Goal: Use online tool/utility: Utilize a website feature to perform a specific function

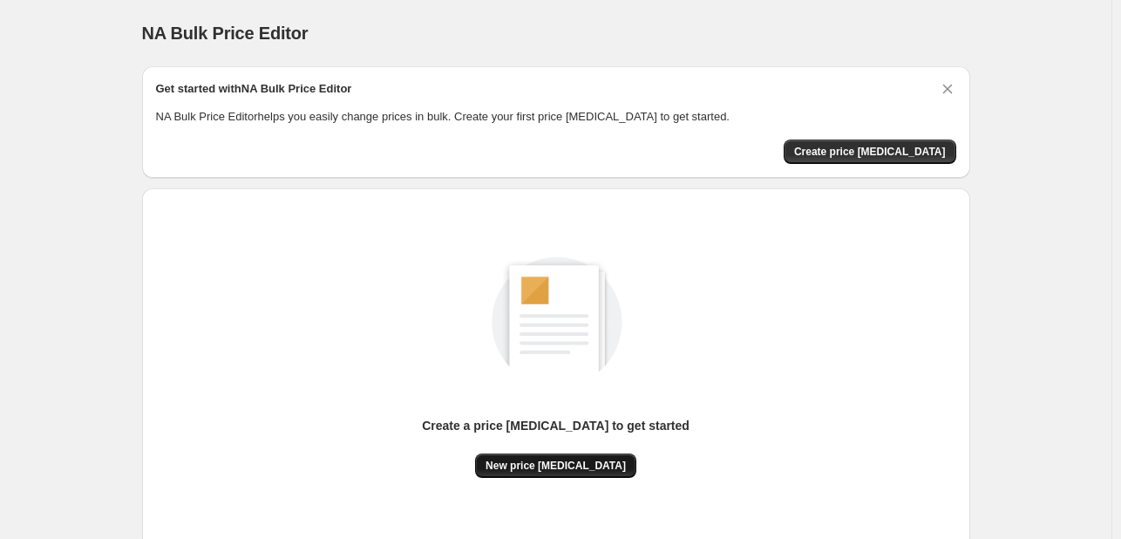
click at [590, 475] on button "New price [MEDICAL_DATA]" at bounding box center [555, 465] width 161 height 24
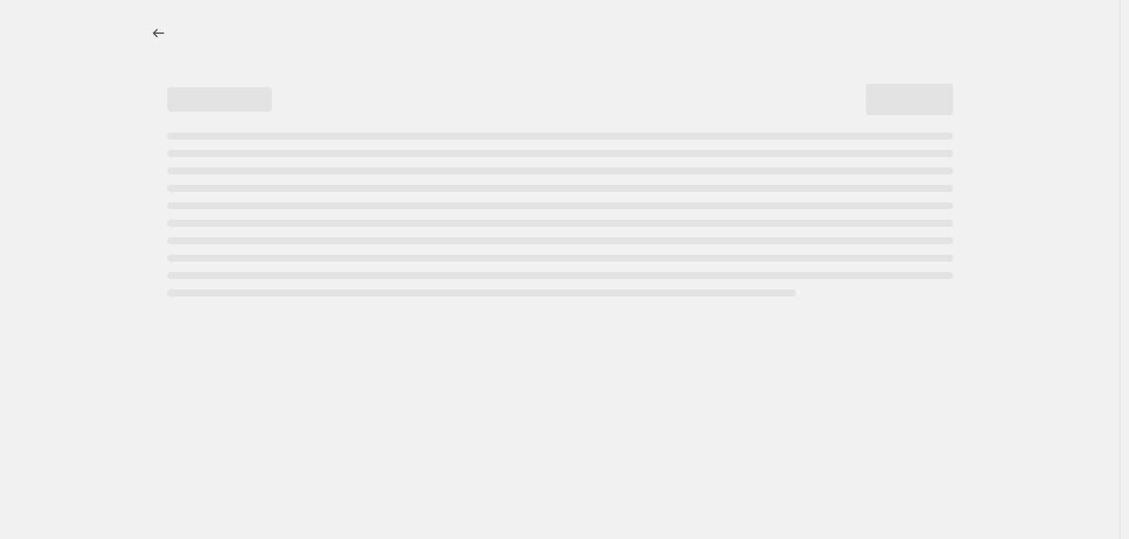
select select "percentage"
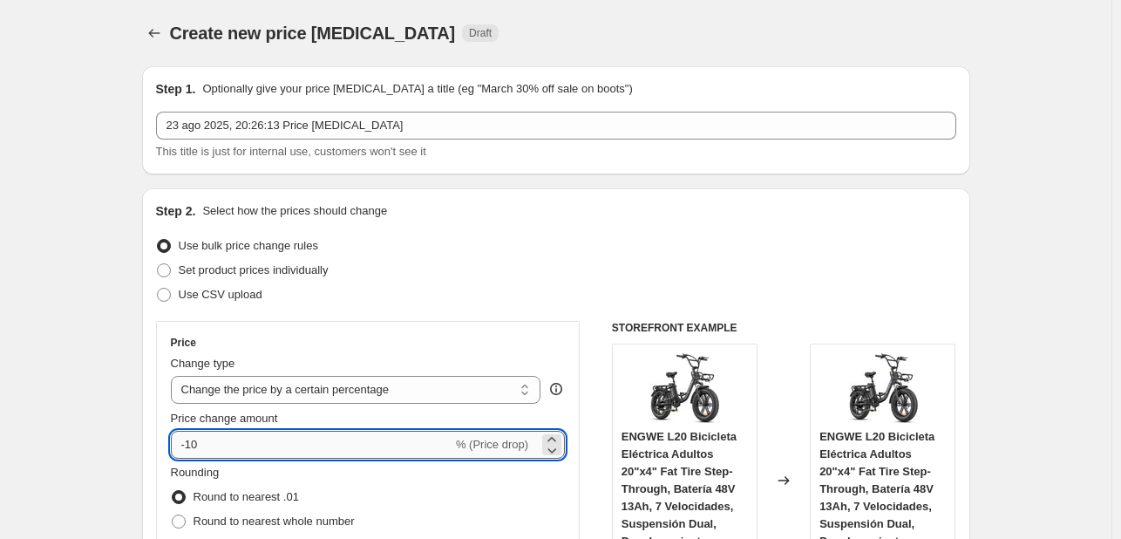
click at [329, 447] on input "-10" at bounding box center [311, 445] width 281 height 28
type input "-1"
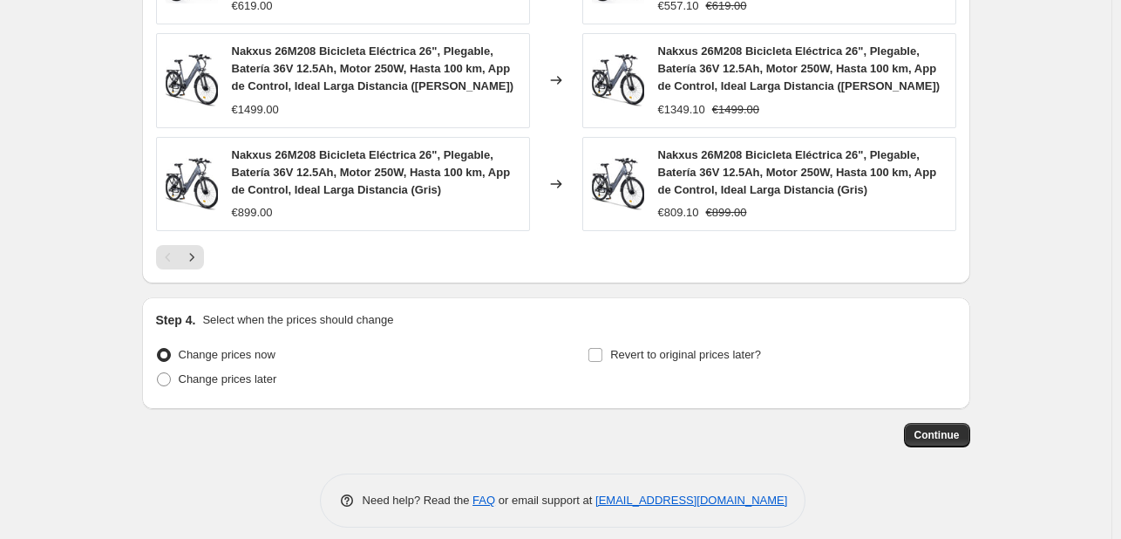
scroll to position [1335, 0]
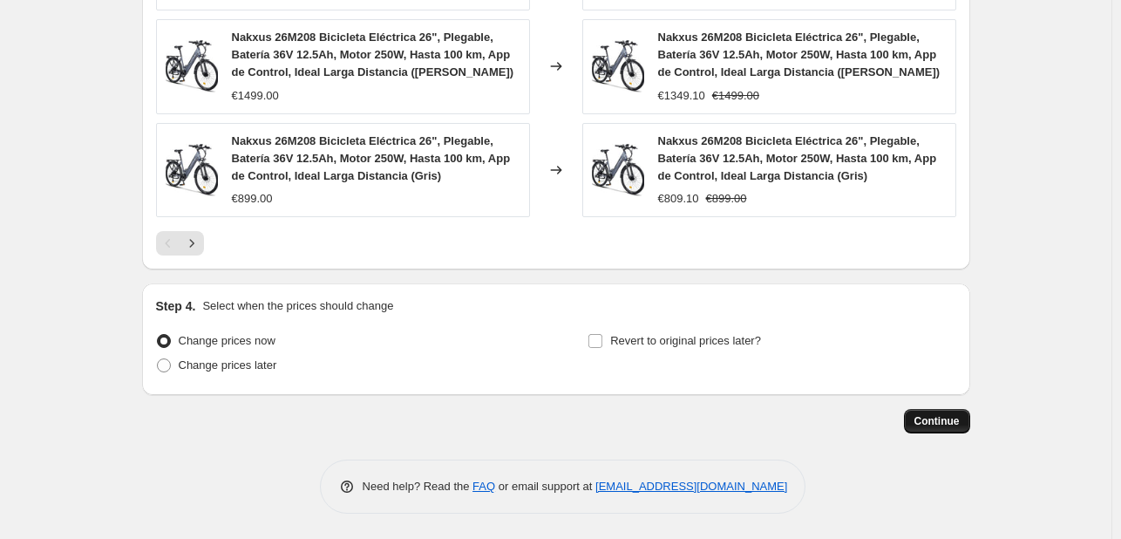
type input "-38"
click at [941, 416] on span "Continue" at bounding box center [936, 421] width 45 height 14
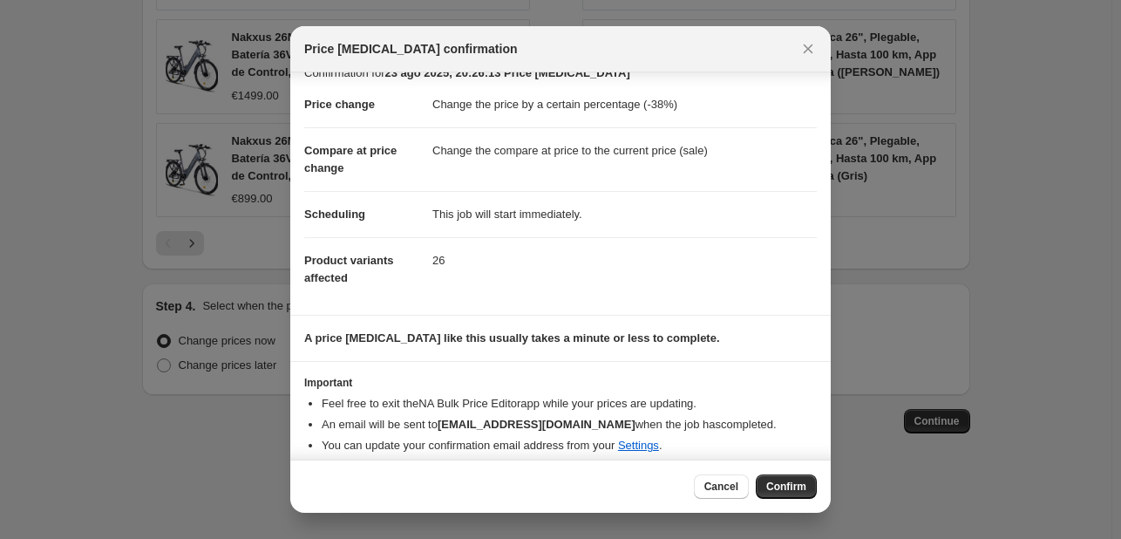
scroll to position [33, 0]
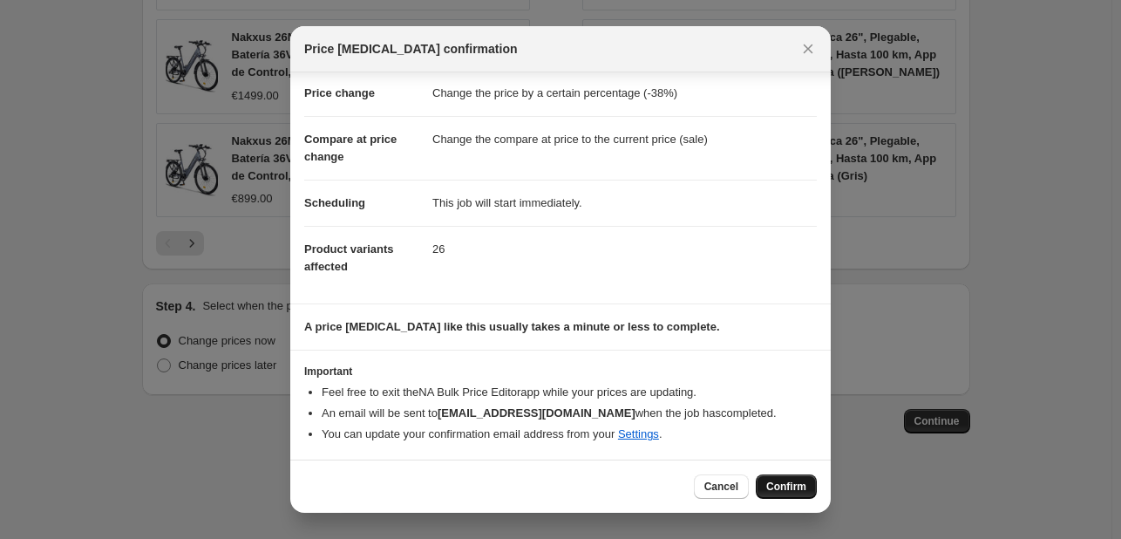
click at [783, 494] on button "Confirm" at bounding box center [786, 486] width 61 height 24
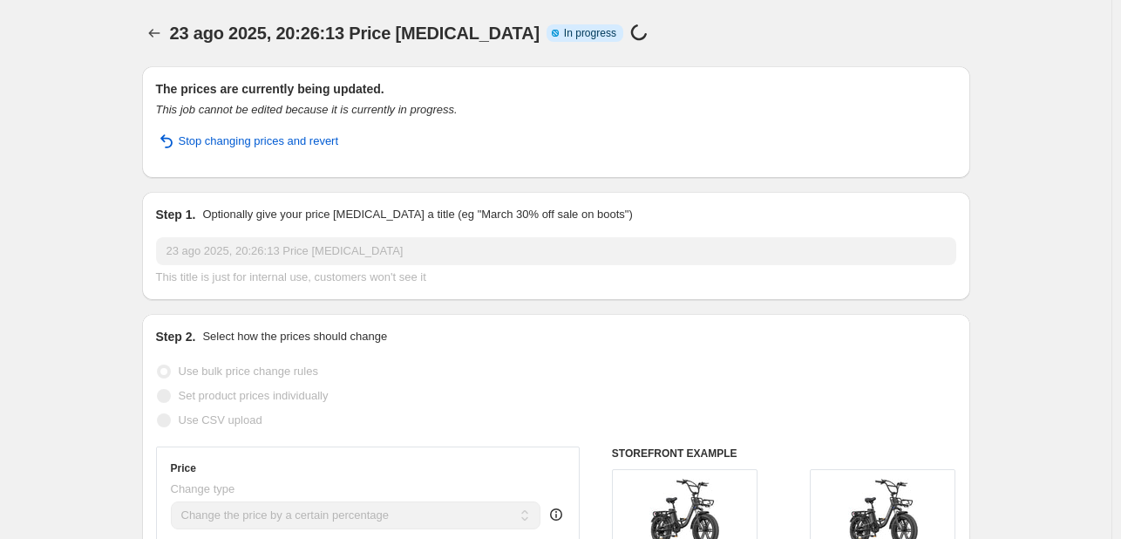
select select "percentage"
